Goal: Task Accomplishment & Management: Use online tool/utility

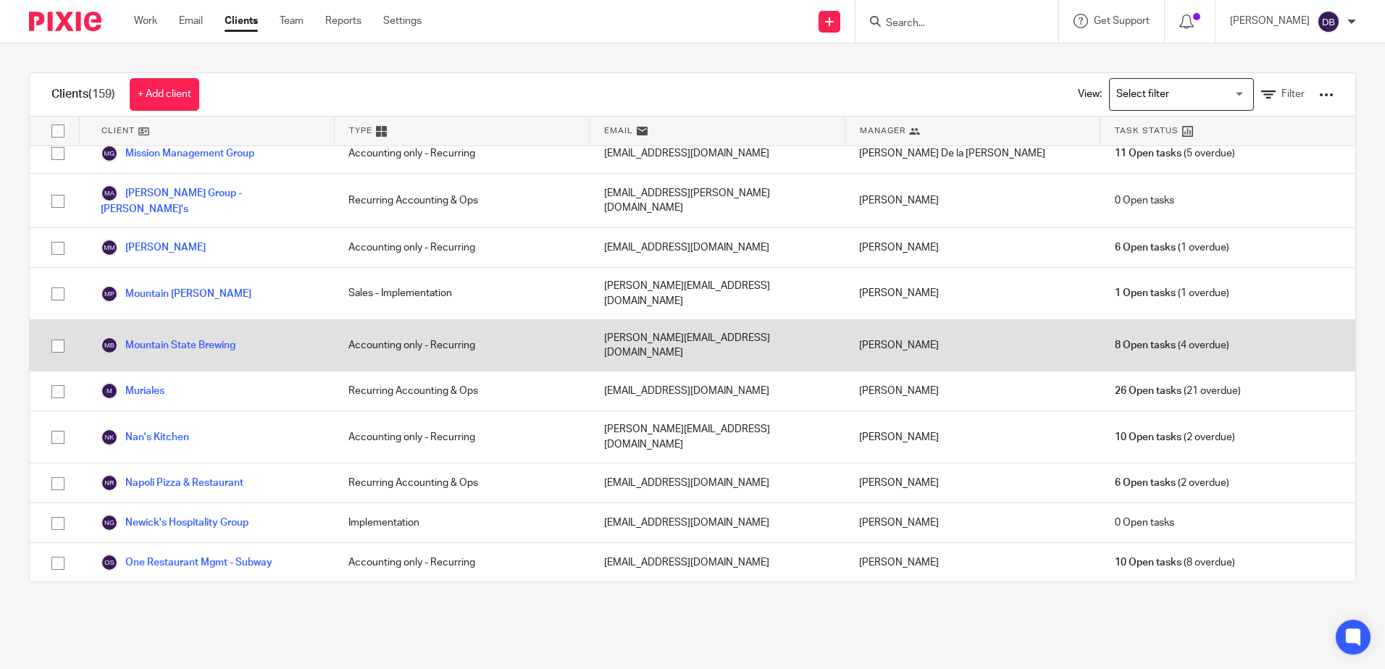
scroll to position [2826, 0]
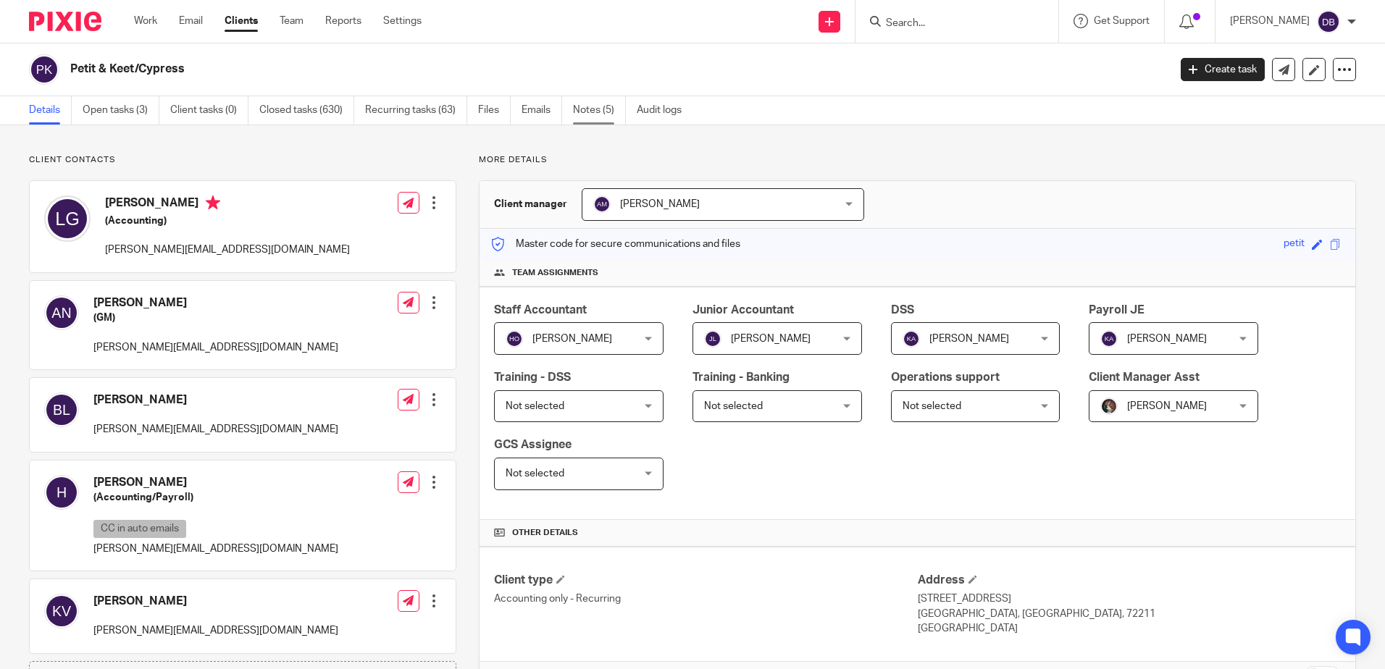
click at [604, 109] on link "Notes (5)" at bounding box center [599, 110] width 53 height 28
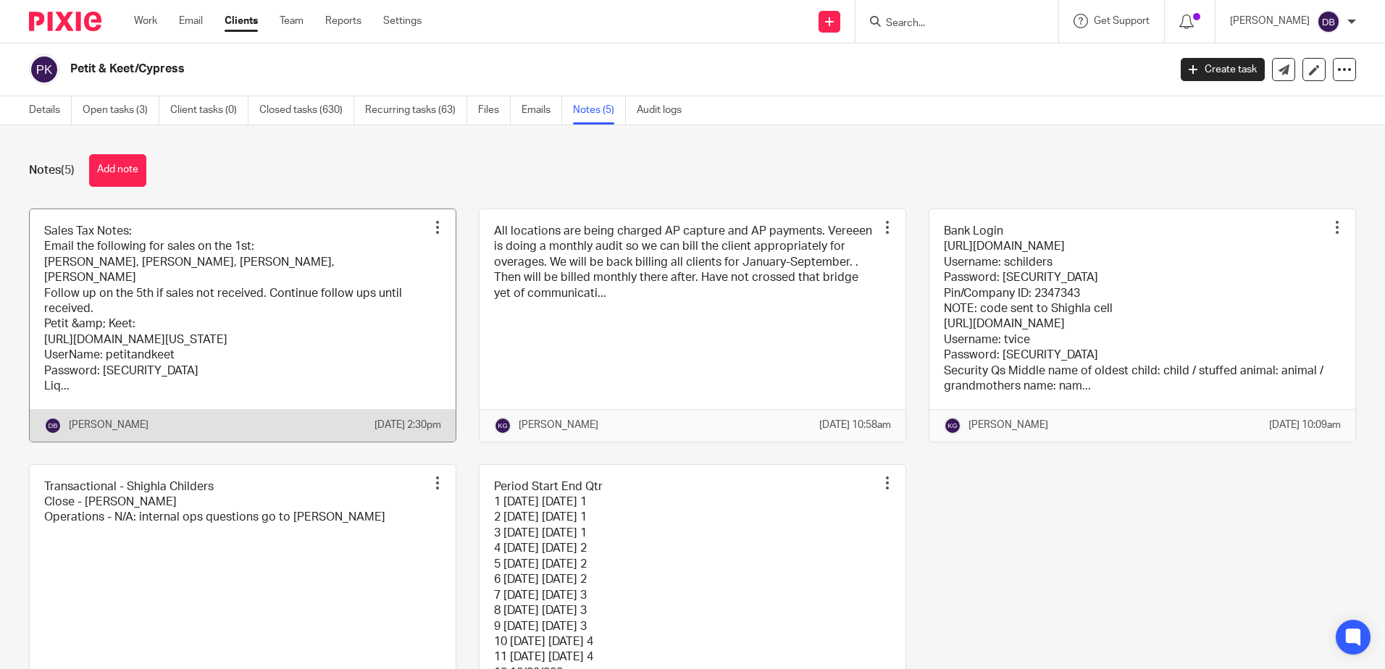
click at [329, 225] on link at bounding box center [243, 325] width 426 height 233
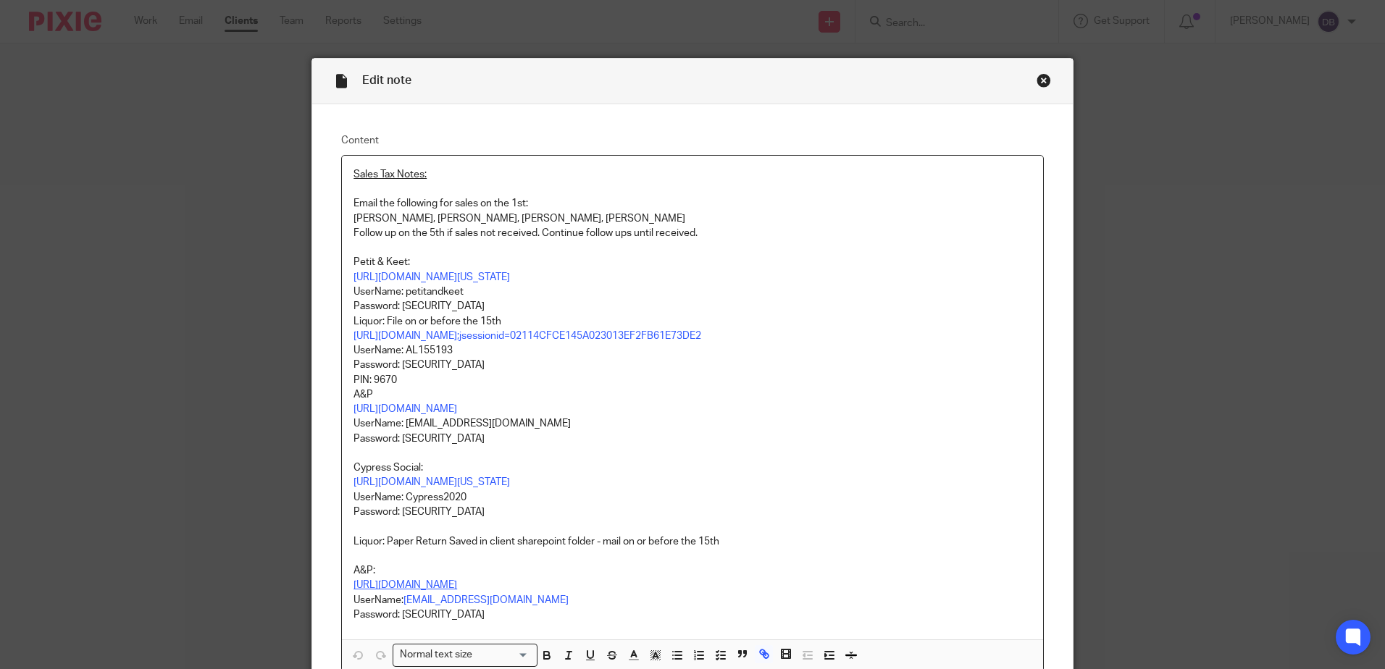
click at [395, 586] on link "https://northlittlerockap.munirevs.com" at bounding box center [406, 585] width 104 height 10
click at [398, 608] on link "https://northlittlerockap.munirevs.com" at bounding box center [444, 613] width 104 height 14
drag, startPoint x: 790, startPoint y: 411, endPoint x: 786, endPoint y: 420, distance: 10.4
click at [791, 411] on p "https://littlerock.munirevs.com/" at bounding box center [693, 409] width 678 height 14
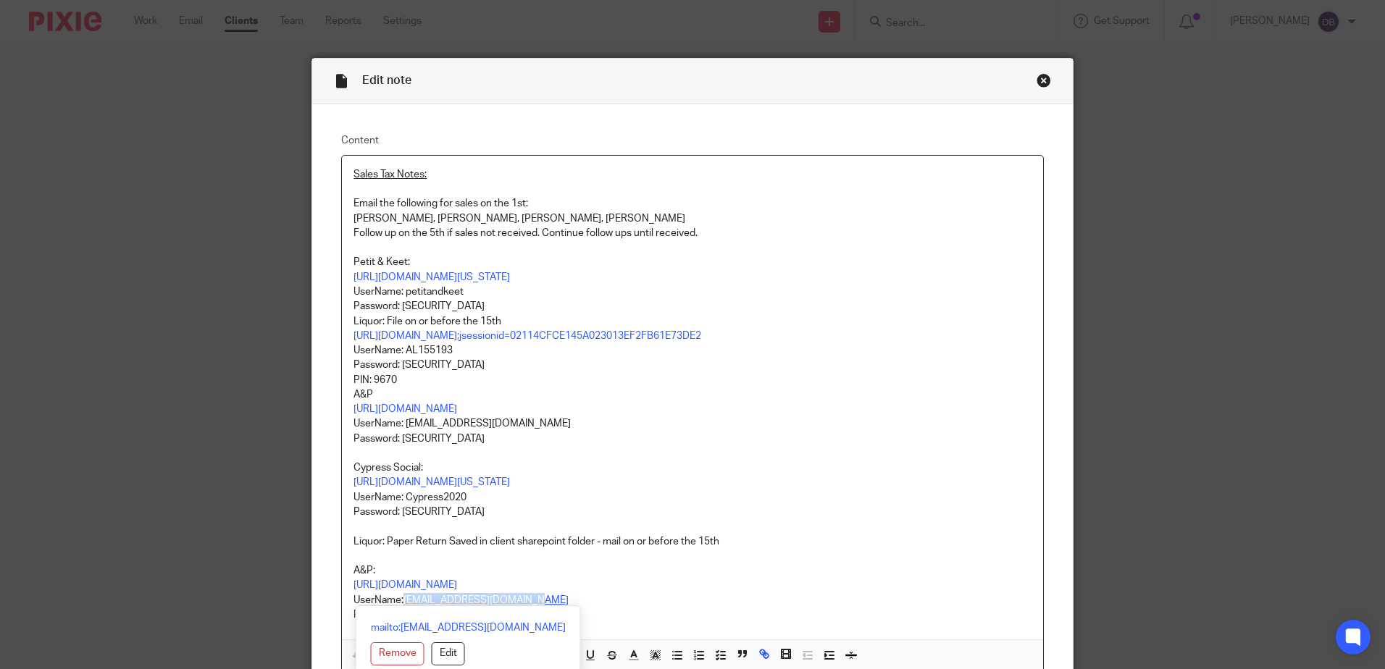
drag, startPoint x: 530, startPoint y: 602, endPoint x: 401, endPoint y: 601, distance: 129.0
click at [401, 601] on p "UserName: sales-tax@lcdevgroup.com" at bounding box center [693, 600] width 678 height 14
copy link "sales-tax@lcdevgroup.com"
click at [785, 533] on p at bounding box center [693, 526] width 678 height 14
drag, startPoint x: 456, startPoint y: 613, endPoint x: 399, endPoint y: 616, distance: 56.6
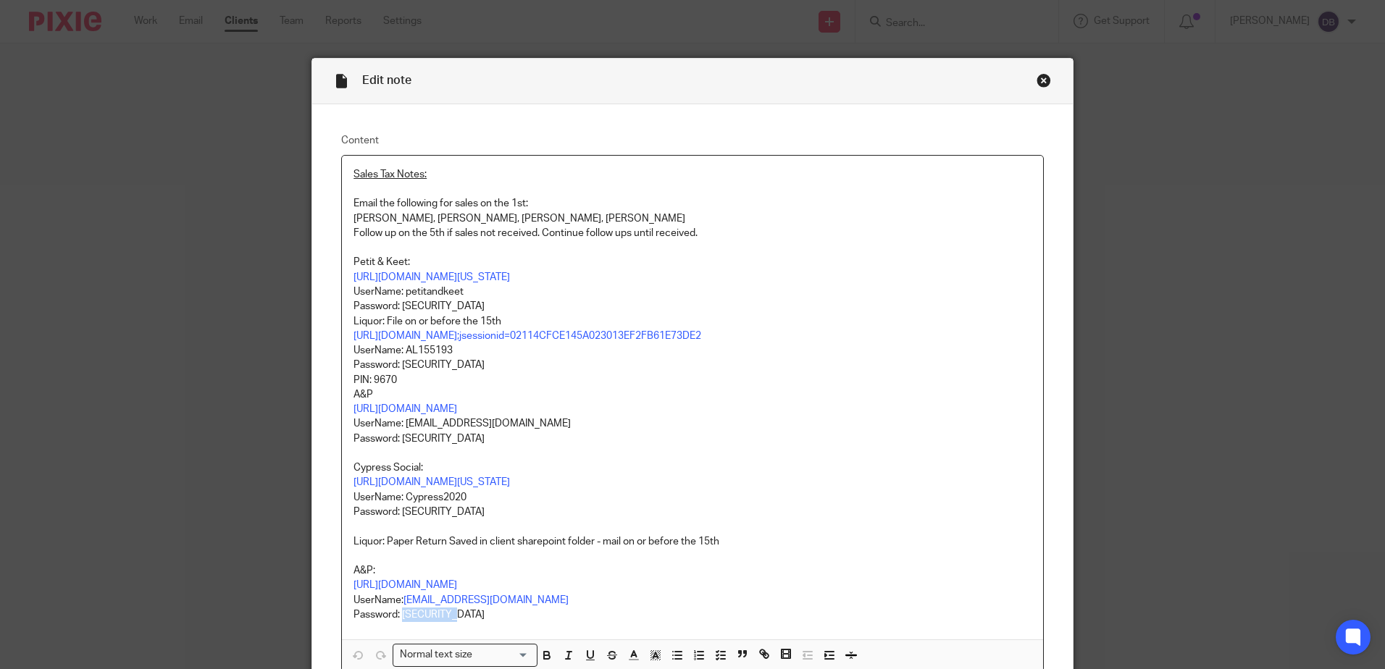
click at [399, 616] on p "Password: Fresh3755!" at bounding box center [693, 615] width 678 height 14
copy p "Fresh3755!"
